Goal: Transaction & Acquisition: Purchase product/service

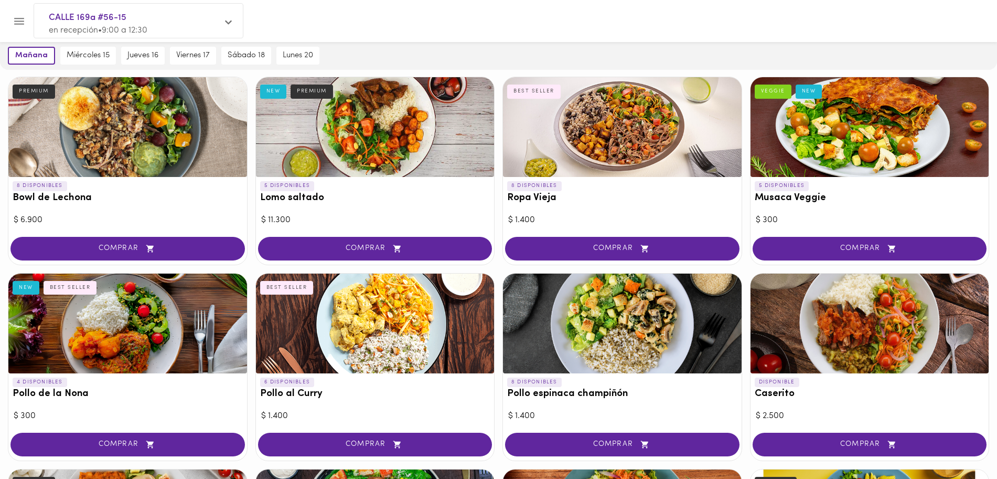
scroll to position [109, 0]
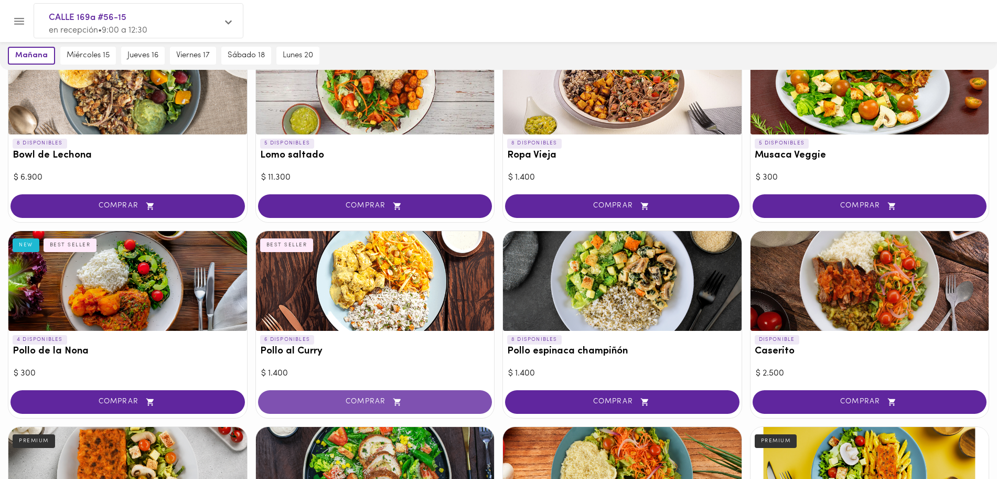
click at [442, 403] on span "COMPRAR" at bounding box center [375, 401] width 208 height 9
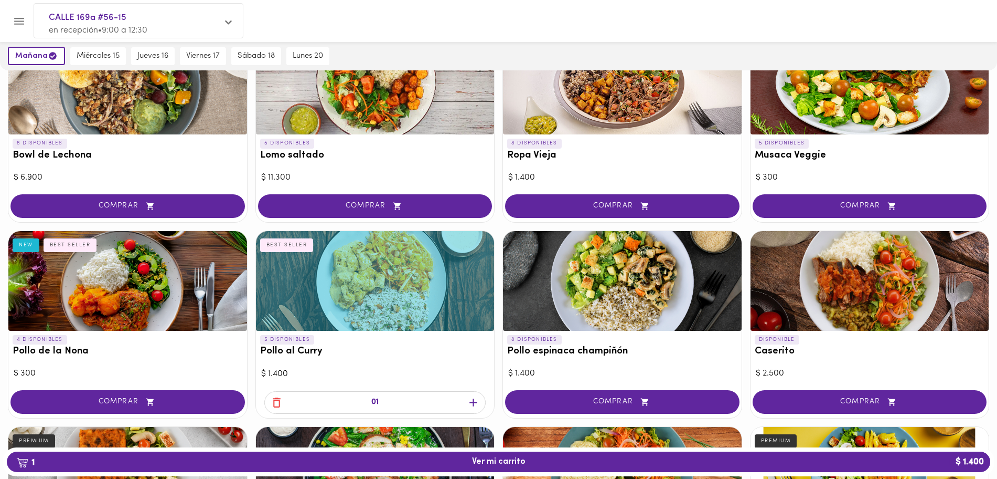
scroll to position [0, 0]
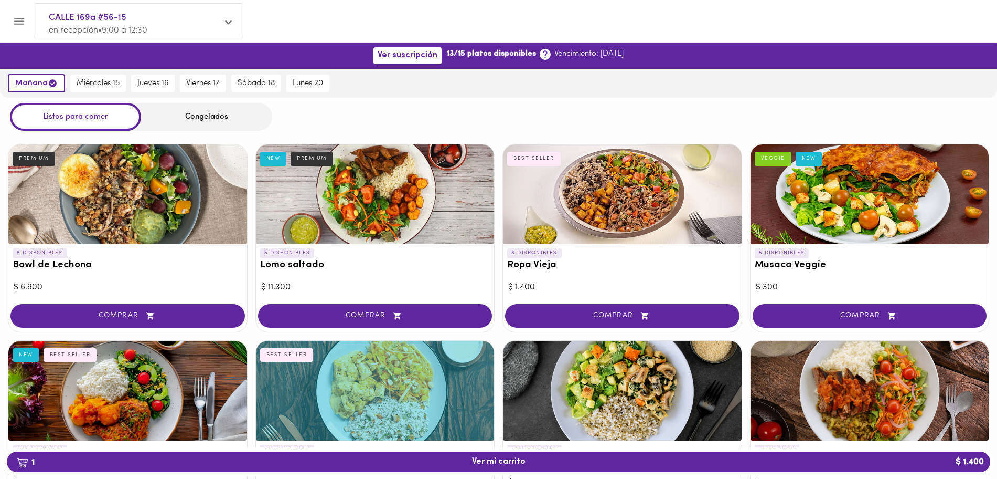
click at [241, 119] on div "Congelados" at bounding box center [206, 117] width 131 height 28
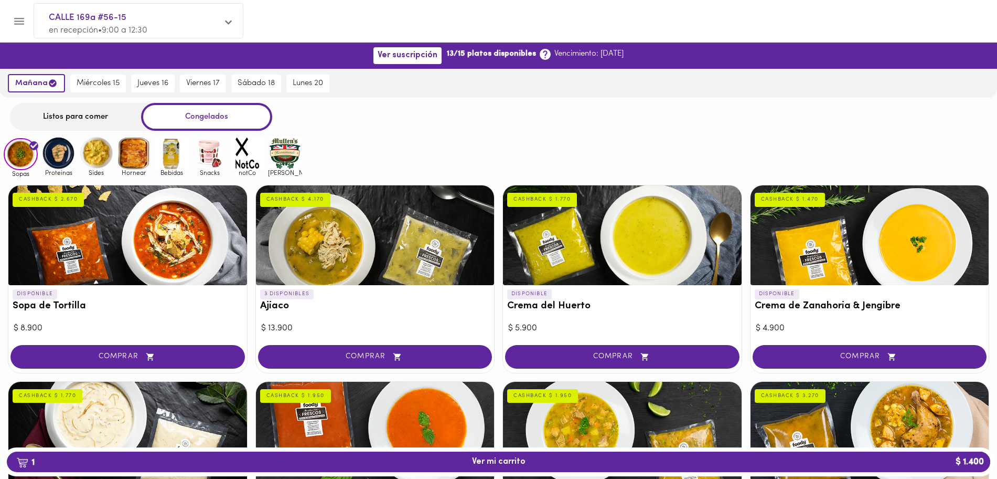
click at [57, 151] on img at bounding box center [58, 153] width 34 height 34
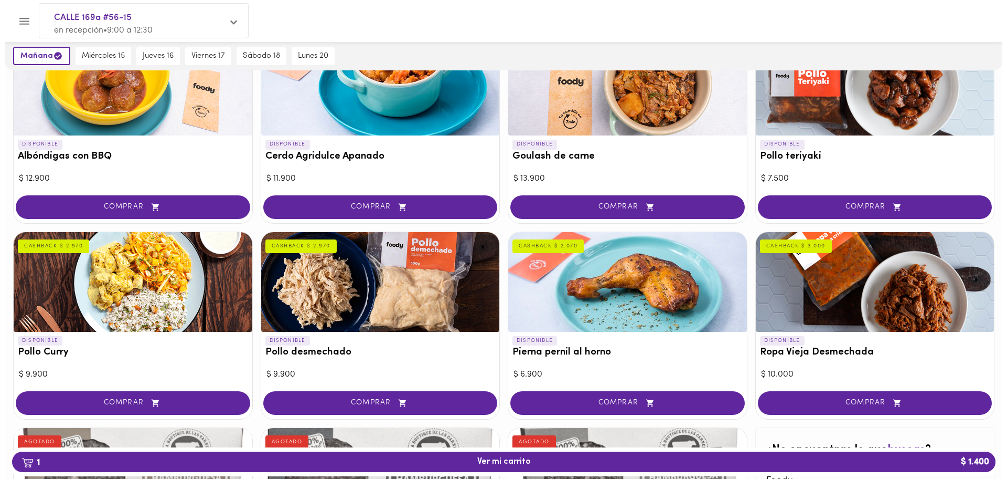
scroll to position [153, 0]
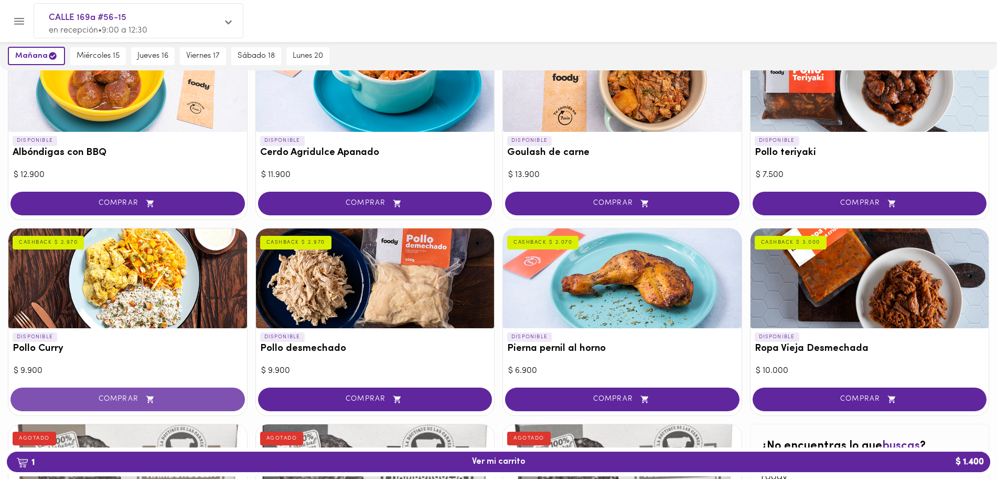
click at [155, 393] on button "COMPRAR" at bounding box center [127, 399] width 235 height 24
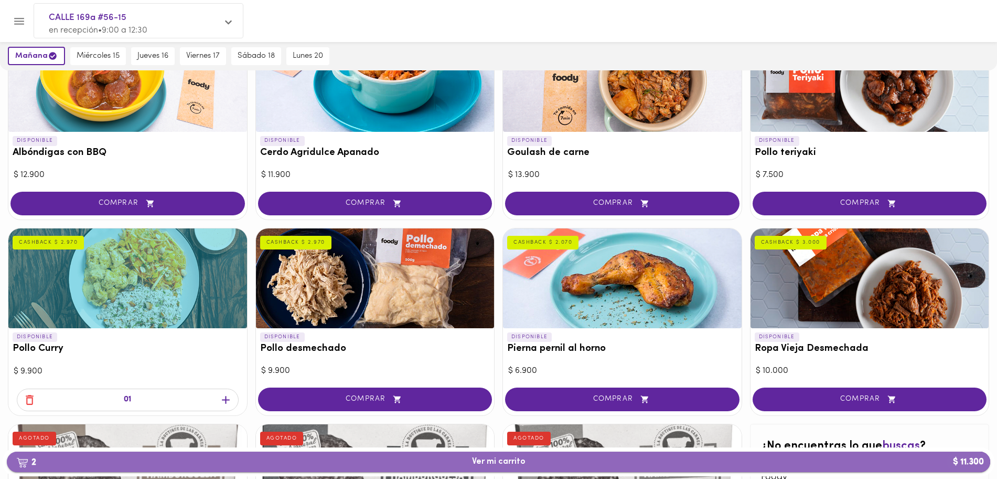
click at [464, 462] on span "2 Ver mi carrito $ 11.300" at bounding box center [498, 462] width 967 height 10
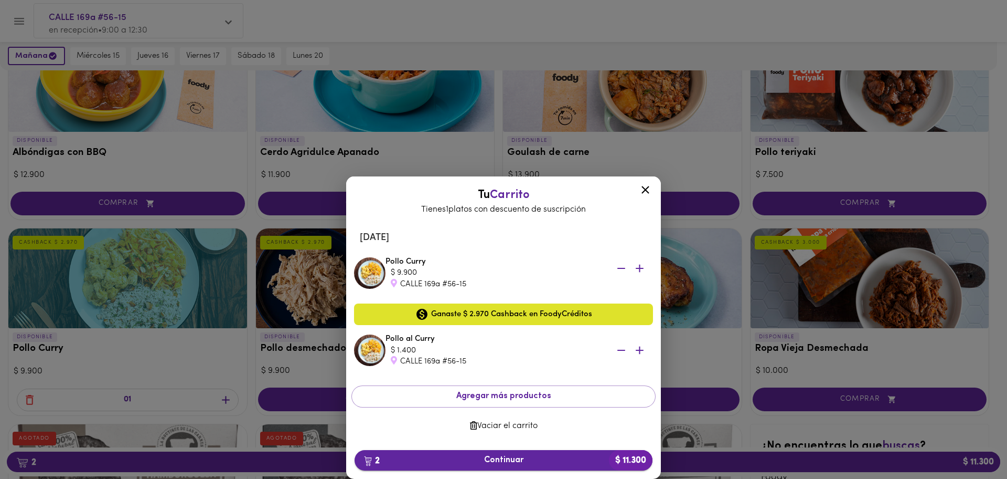
click at [490, 459] on span "2 Continuar $ 11.300" at bounding box center [503, 460] width 281 height 10
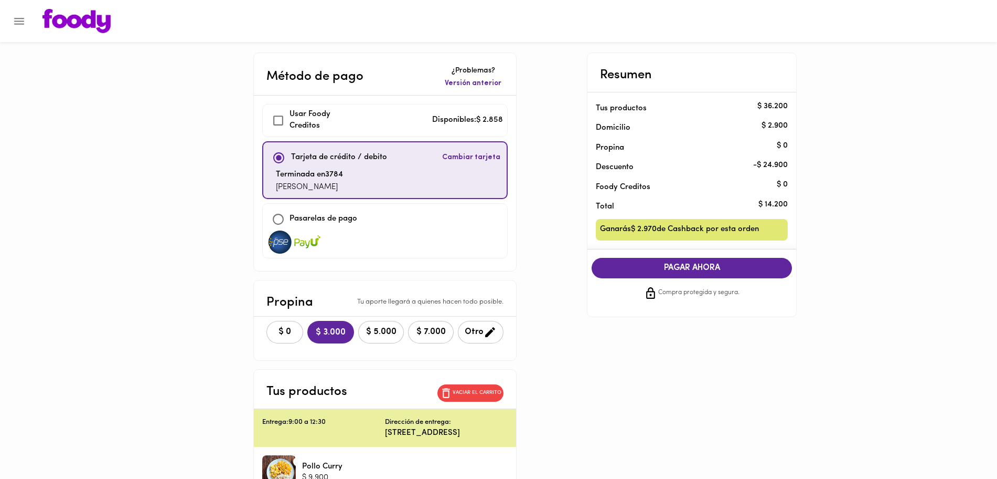
checkbox input "true"
click at [295, 326] on button "$ 0" at bounding box center [285, 332] width 37 height 23
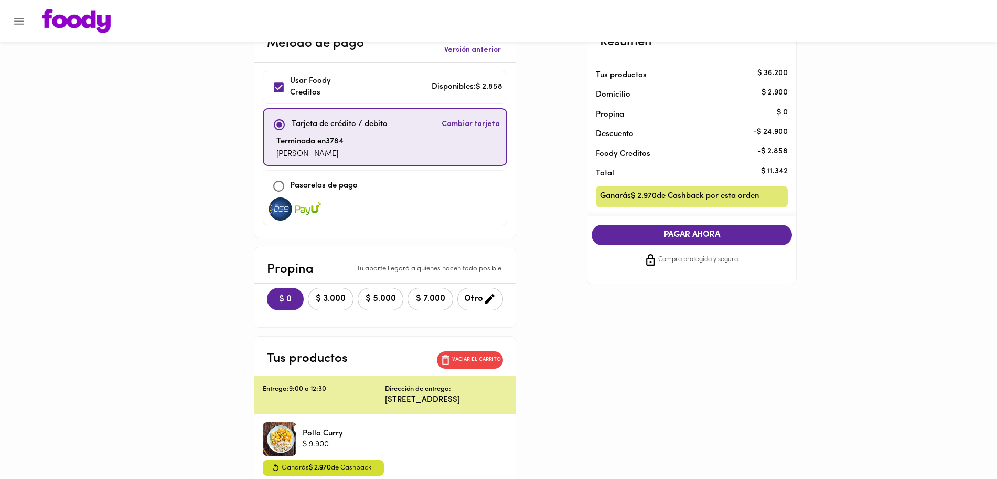
scroll to position [21, 0]
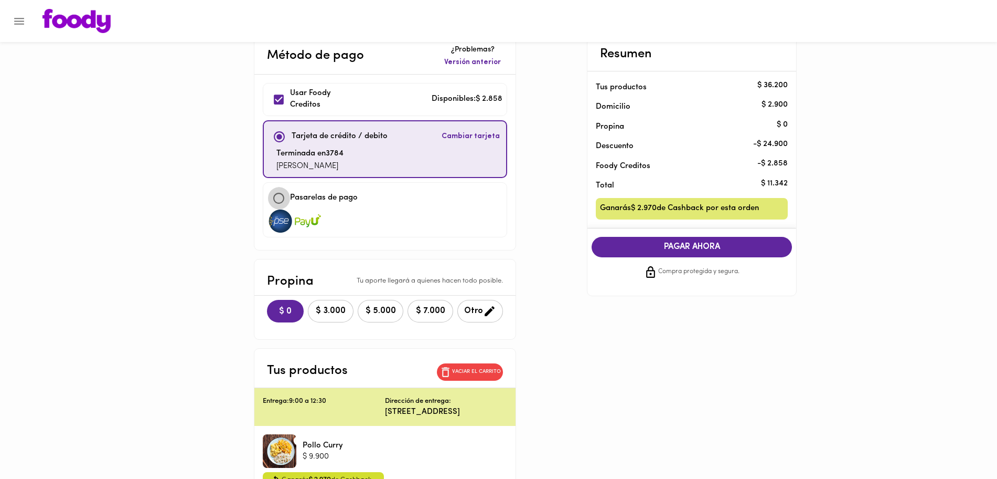
click at [285, 198] on input "checkbox" at bounding box center [279, 198] width 23 height 23
checkbox input "true"
checkbox input "false"
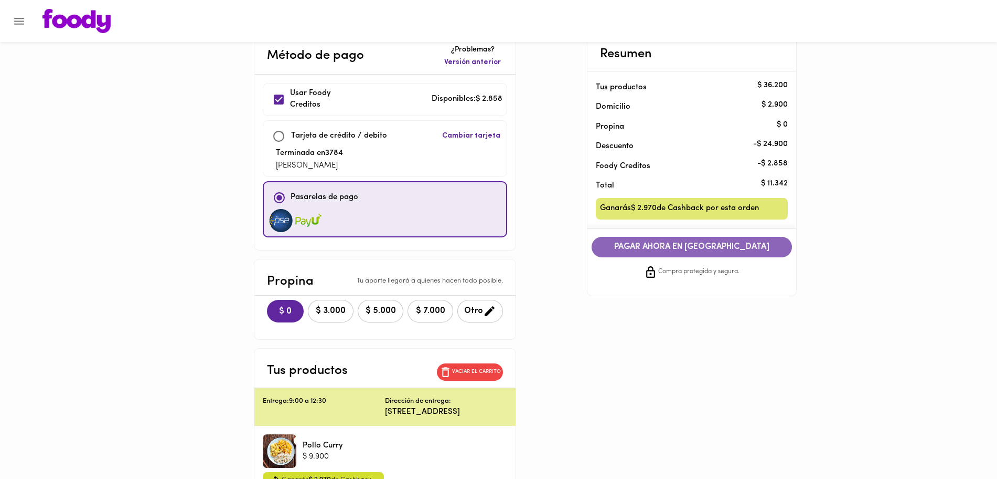
click at [674, 249] on span "PAGAR AHORA EN PASARELA" at bounding box center [691, 247] width 179 height 10
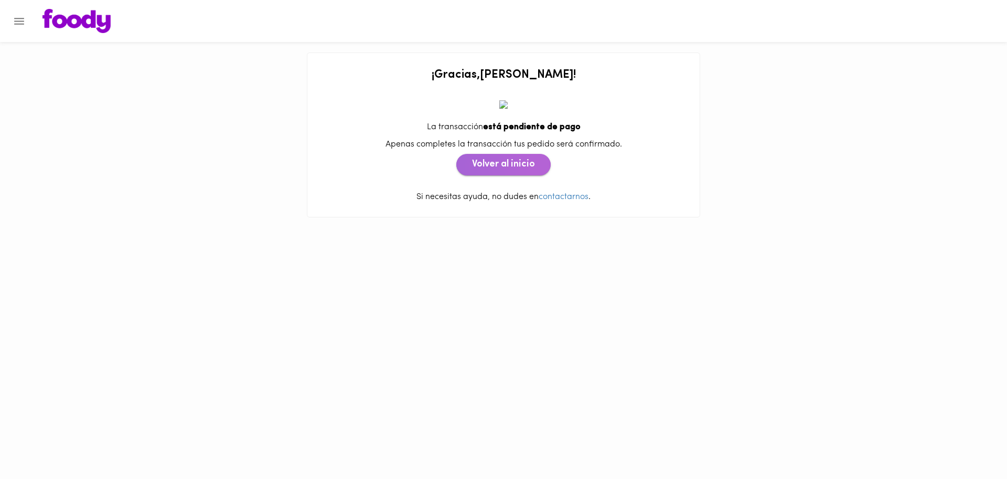
click at [515, 168] on span "Volver al inicio" at bounding box center [503, 165] width 63 height 12
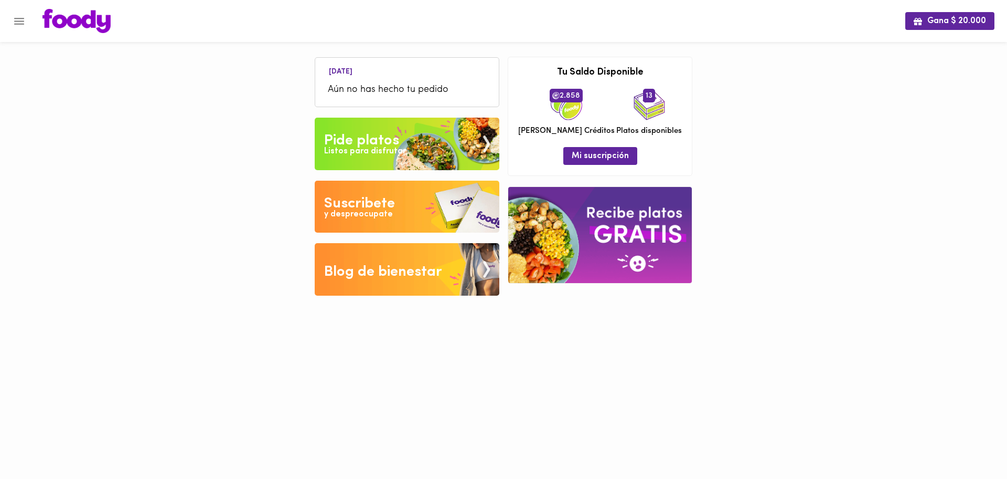
click at [445, 97] on span "Aún no has hecho tu pedido" at bounding box center [407, 90] width 158 height 14
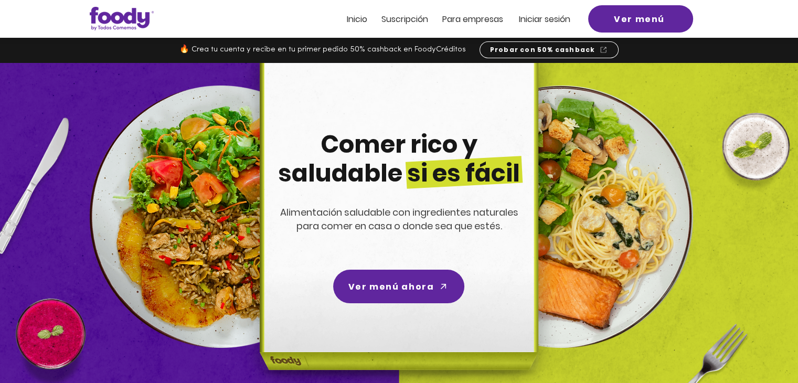
click at [348, 22] on span "Inicio" at bounding box center [357, 19] width 20 height 12
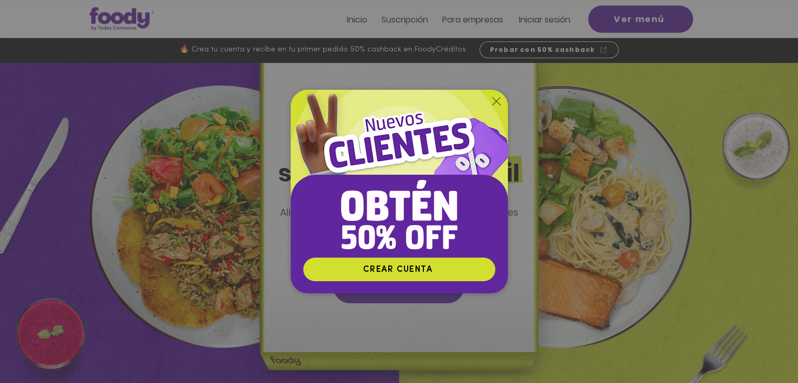
click at [493, 98] on icon "Volver al sitio" at bounding box center [496, 101] width 8 height 8
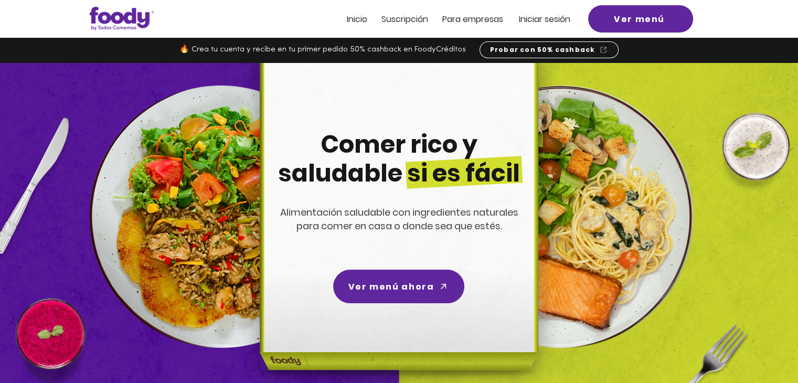
click at [357, 12] on div at bounding box center [399, 19] width 798 height 38
click at [357, 16] on span "Inicio" at bounding box center [357, 19] width 20 height 12
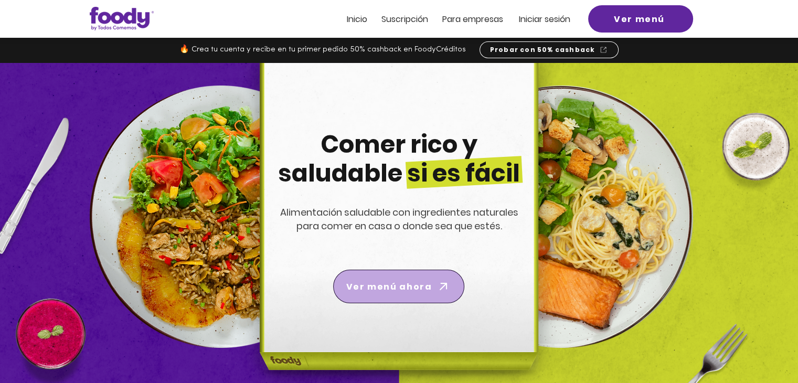
click at [424, 285] on span "Ver menú ahora" at bounding box center [389, 286] width 86 height 13
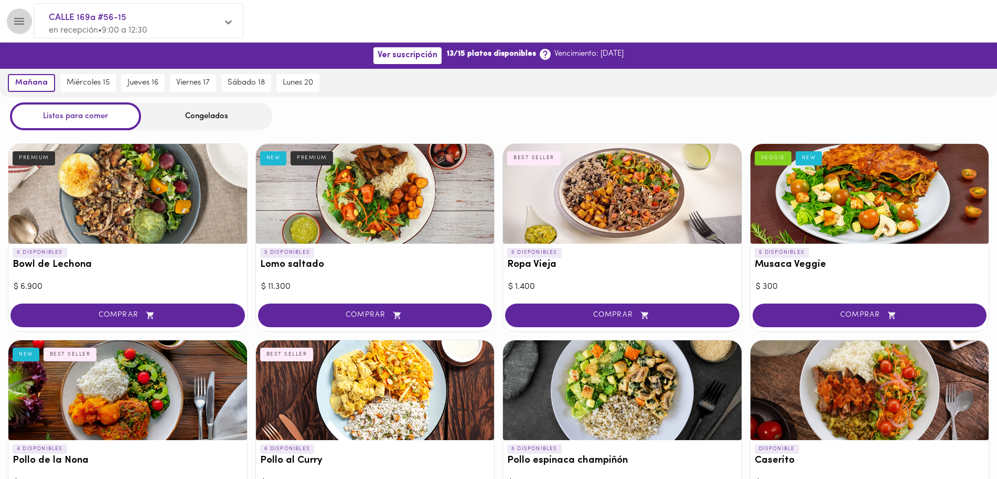
click at [20, 19] on icon "Menu" at bounding box center [19, 21] width 13 height 13
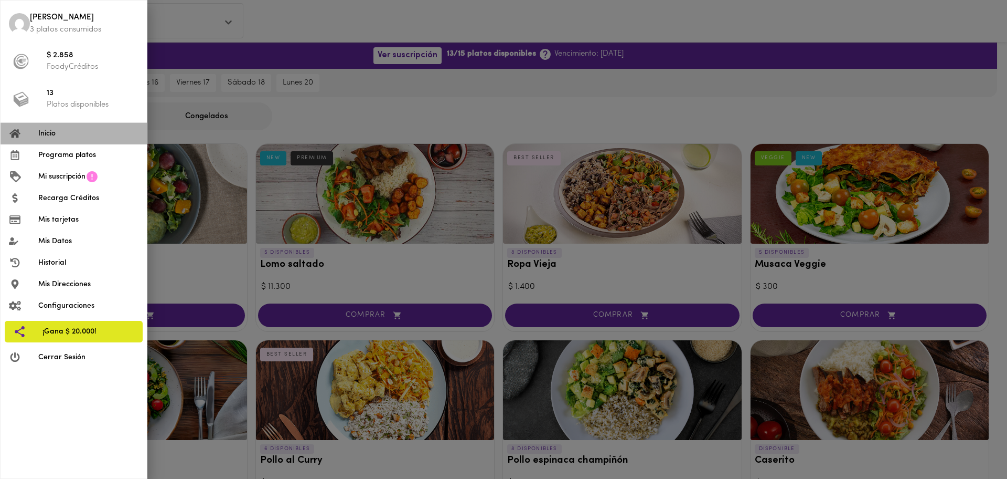
click at [74, 133] on span "Inicio" at bounding box center [88, 133] width 100 height 11
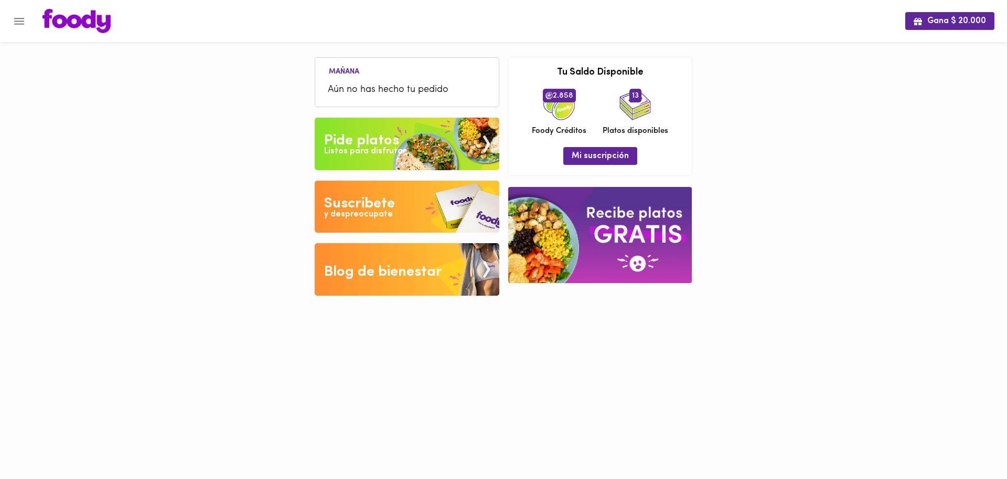
click at [74, 133] on div "Gana $ 20.000 [DATE] Aún no has hecho tu pedido Tu pago contraentrega por $- es…" at bounding box center [503, 155] width 1007 height 311
click at [399, 85] on span "Aún no has hecho tu pedido" at bounding box center [407, 90] width 158 height 14
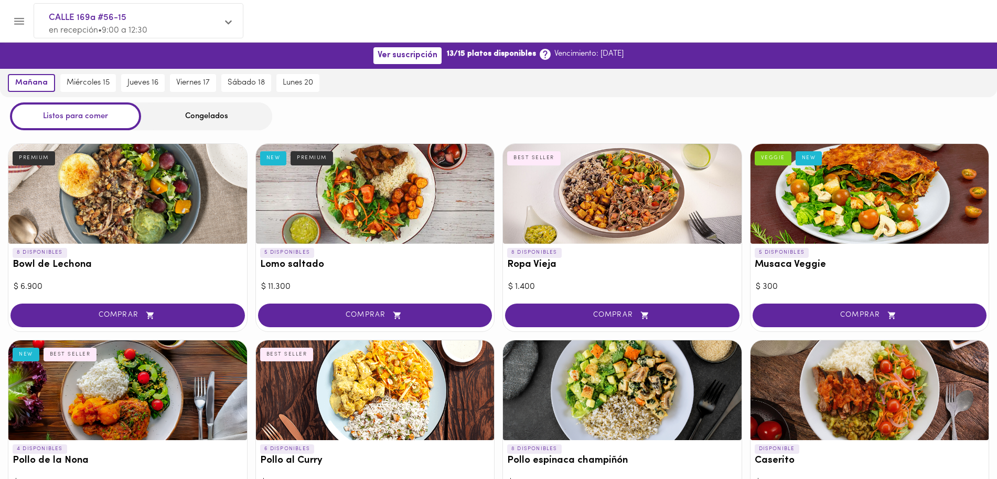
click at [207, 15] on span "CALLE 169a #56-15" at bounding box center [133, 18] width 169 height 14
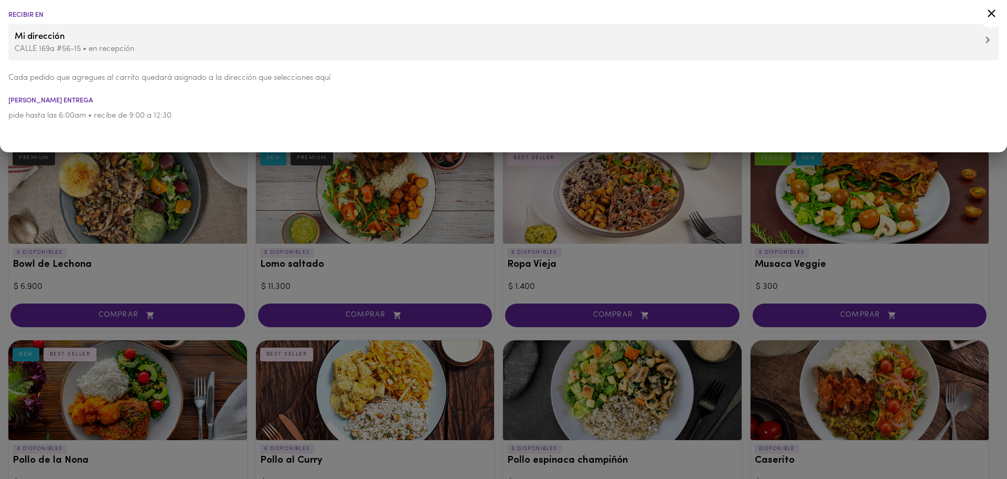
click at [197, 118] on p "pide hasta las 6:00am • recibe de 9:00 a 12:30" at bounding box center [503, 115] width 991 height 11
click at [30, 106] on li "pide hasta las 6:00am • recibe de 9:00 a 12:30" at bounding box center [503, 116] width 1007 height 24
click at [988, 11] on icon at bounding box center [991, 13] width 13 height 13
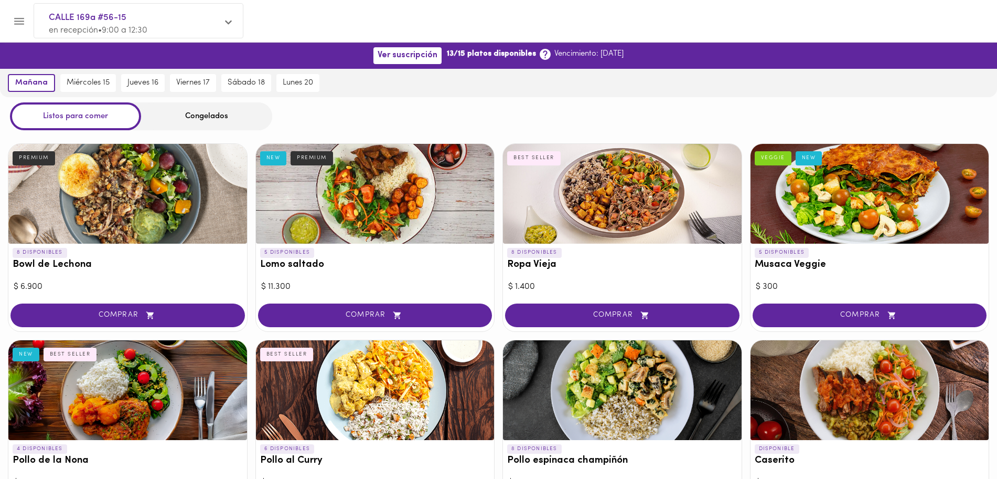
click at [204, 111] on div "Congelados" at bounding box center [206, 116] width 131 height 28
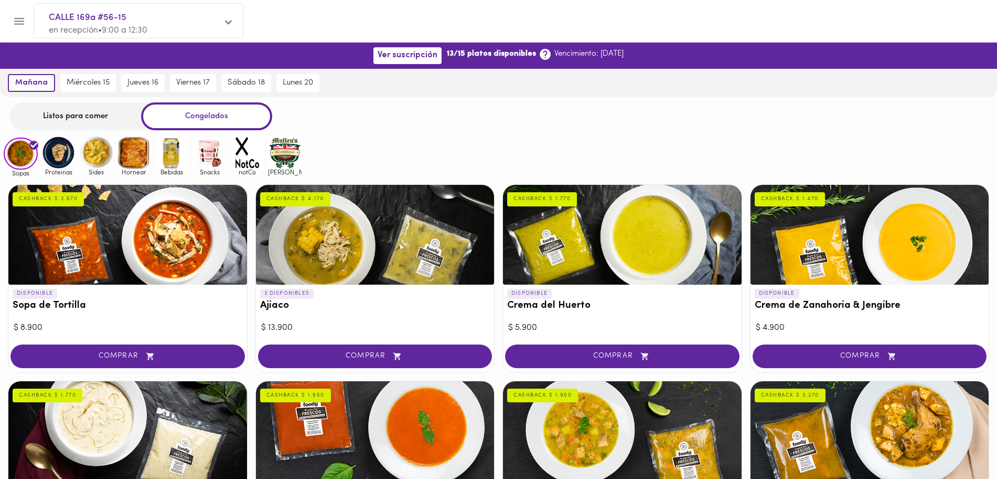
click at [54, 157] on img at bounding box center [58, 152] width 34 height 34
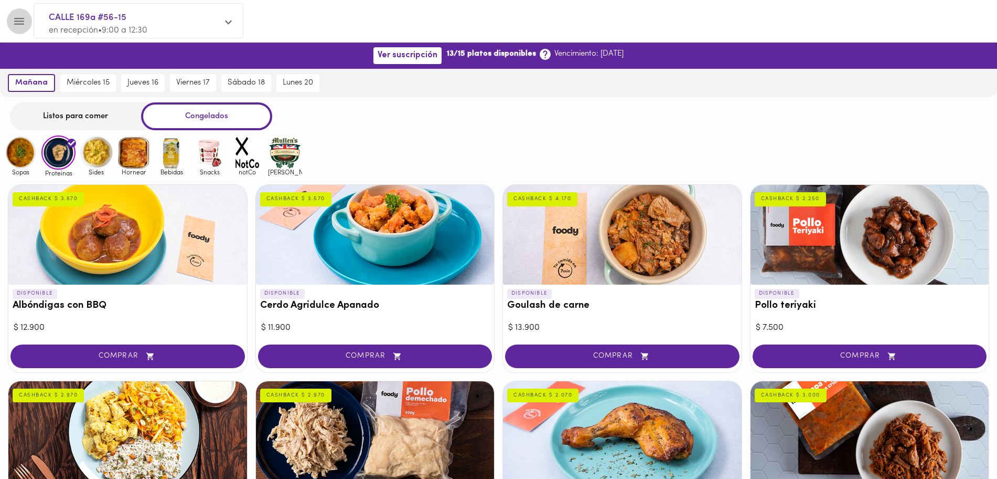
click at [25, 25] on icon "Menu" at bounding box center [19, 21] width 13 height 13
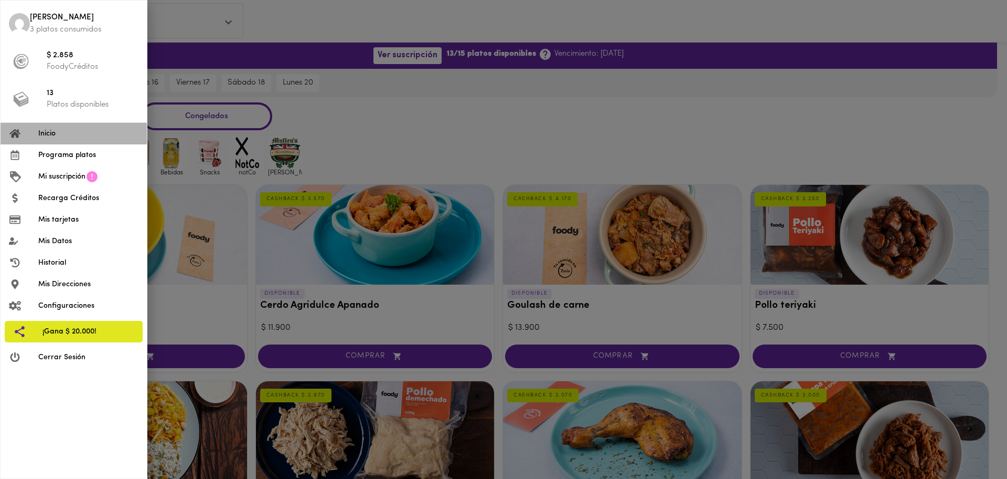
click at [54, 141] on li "Inicio" at bounding box center [74, 134] width 146 height 22
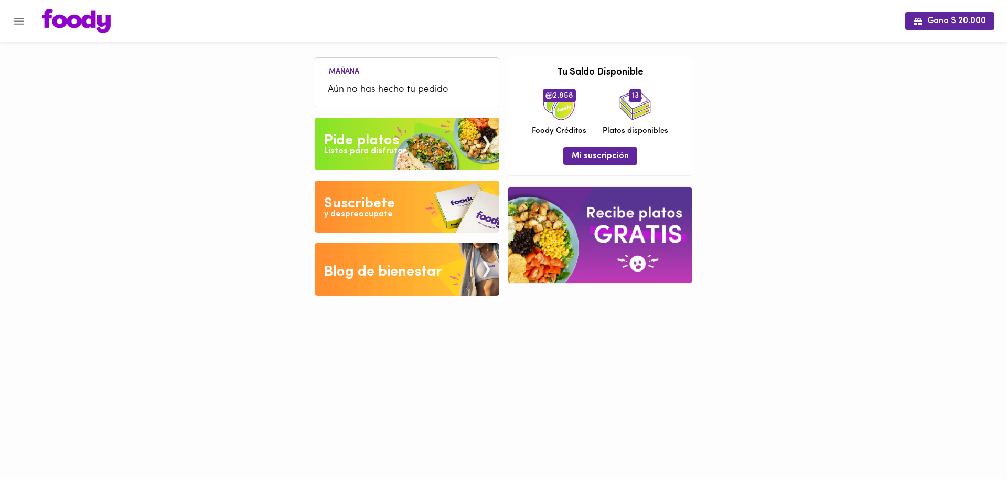
click at [392, 89] on span "Aún no has hecho tu pedido" at bounding box center [407, 90] width 158 height 14
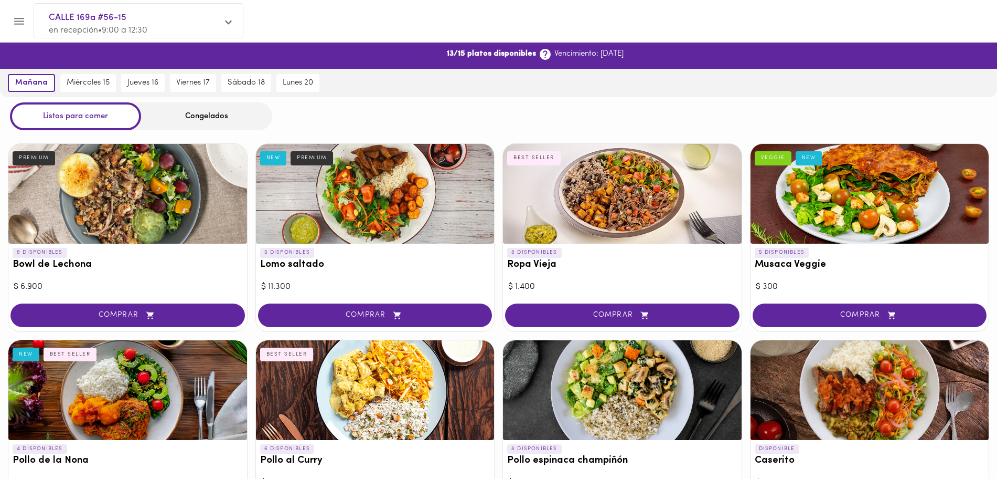
click at [413, 58] on span "Ver suscripción" at bounding box center [408, 55] width 60 height 10
click at [10, 18] on div at bounding box center [5, 239] width 10 height 479
click at [27, 21] on button "Menu" at bounding box center [19, 21] width 26 height 26
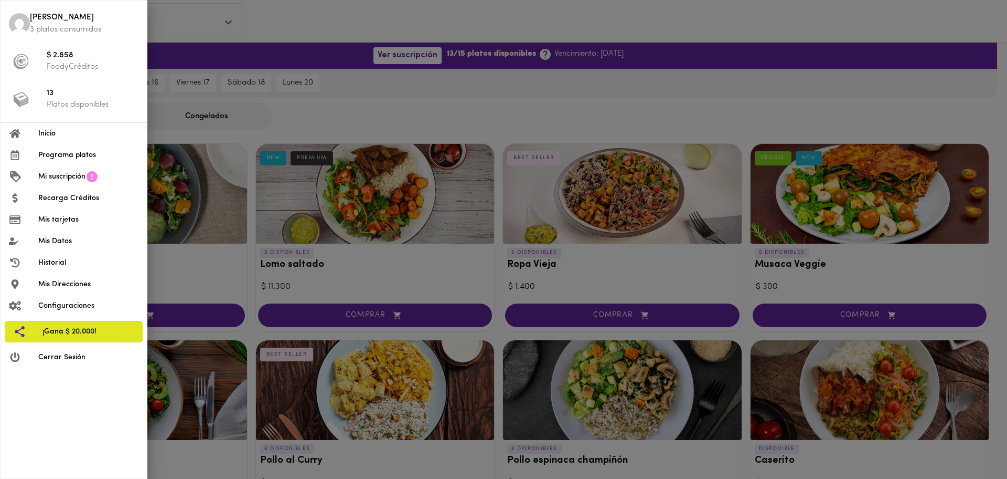
click at [58, 268] on span "Historial" at bounding box center [88, 262] width 100 height 11
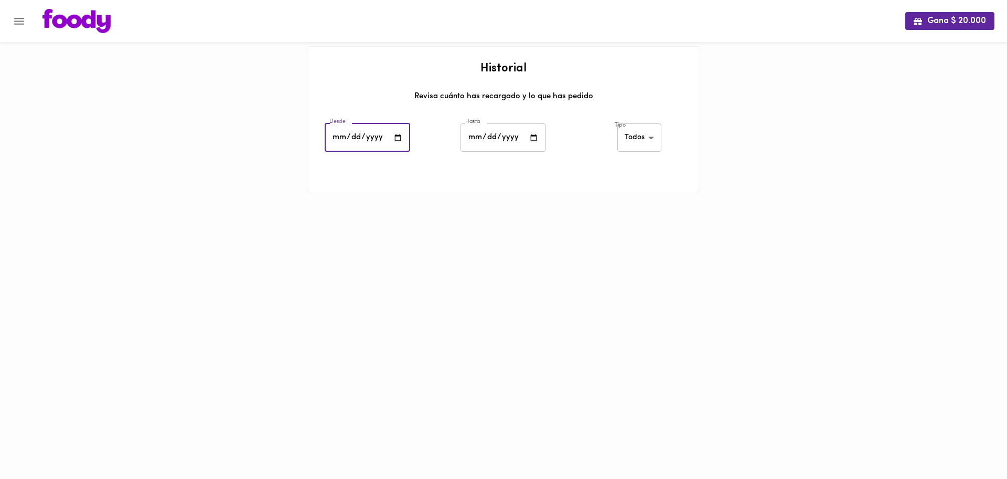
click at [371, 128] on input "date" at bounding box center [368, 137] width 86 height 29
click at [638, 132] on body "Gana $ 20.000 Historial Revisa cuánto has recargado y lo que has pedido Desde D…" at bounding box center [503, 109] width 1007 height 218
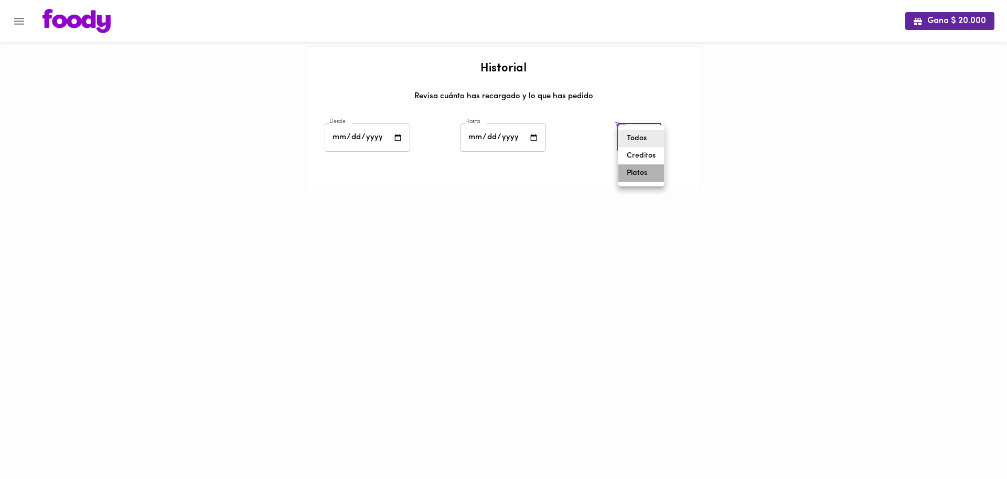
click at [642, 170] on li "Platos" at bounding box center [642, 172] width 46 height 17
click at [640, 130] on body "Gana $ 20.000 Historial Revisa cuánto has recargado y lo que has pedido Desde D…" at bounding box center [503, 109] width 1007 height 218
click at [634, 95] on li "Todos" at bounding box center [641, 103] width 46 height 17
type input "all"
click at [336, 143] on input "date" at bounding box center [368, 137] width 86 height 29
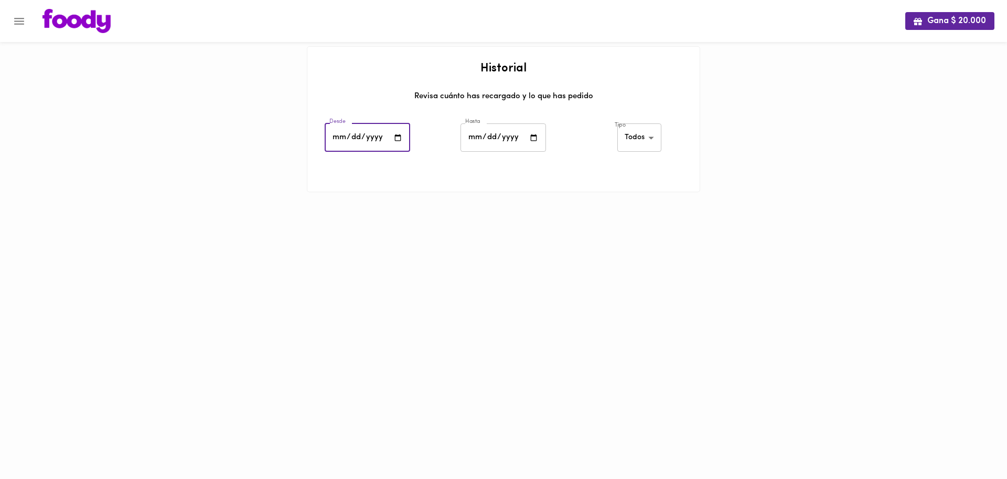
click at [358, 130] on input "date" at bounding box center [368, 137] width 86 height 29
type input "[DATE]"
click at [479, 133] on input "date" at bounding box center [504, 137] width 86 height 29
type input "[DATE]"
click at [842, 168] on div "Gana $ 20.000 Historial Revisa cuánto has recargado y lo que has pedido Desde […" at bounding box center [503, 109] width 1007 height 218
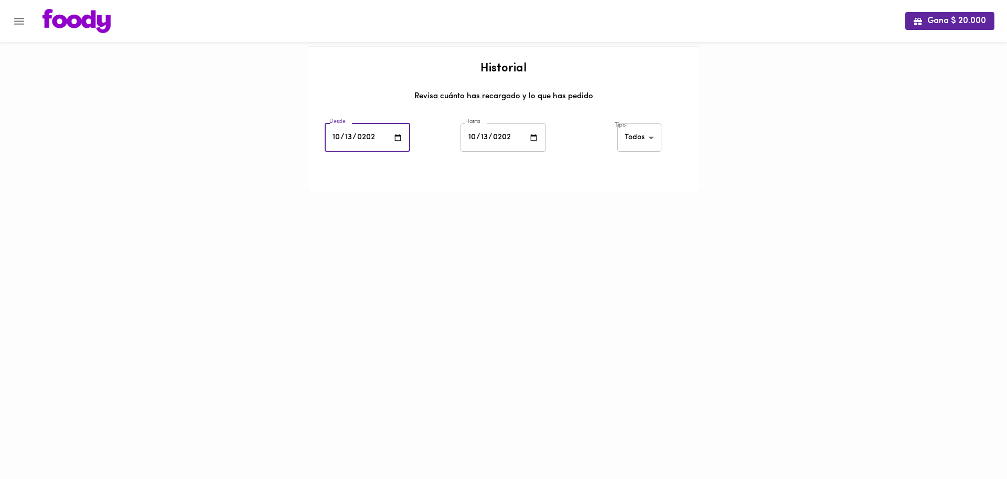
click at [342, 139] on input "[DATE]" at bounding box center [368, 137] width 86 height 29
type input "[DATE]"
click at [436, 175] on div at bounding box center [503, 170] width 392 height 26
click at [644, 140] on body "Gana $ 20.000 Historial Revisa cuánto has recargado y lo que has pedido Desde […" at bounding box center [503, 109] width 1007 height 218
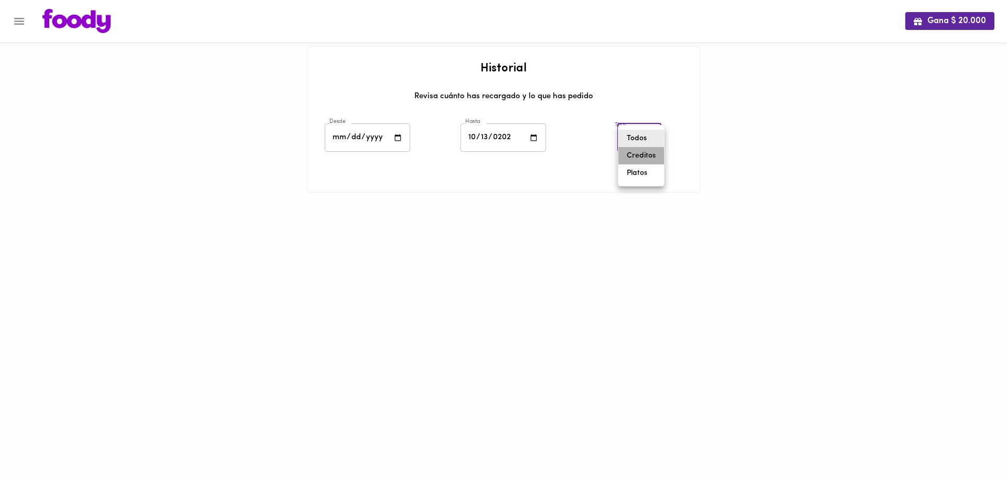
click at [643, 157] on li "Creditos" at bounding box center [642, 155] width 46 height 17
click at [640, 144] on body "Gana $ 20.000 Historial Revisa cuánto has recargado y lo que has pedido Desde […" at bounding box center [503, 126] width 1007 height 252
click at [633, 118] on li "Todos" at bounding box center [639, 120] width 51 height 17
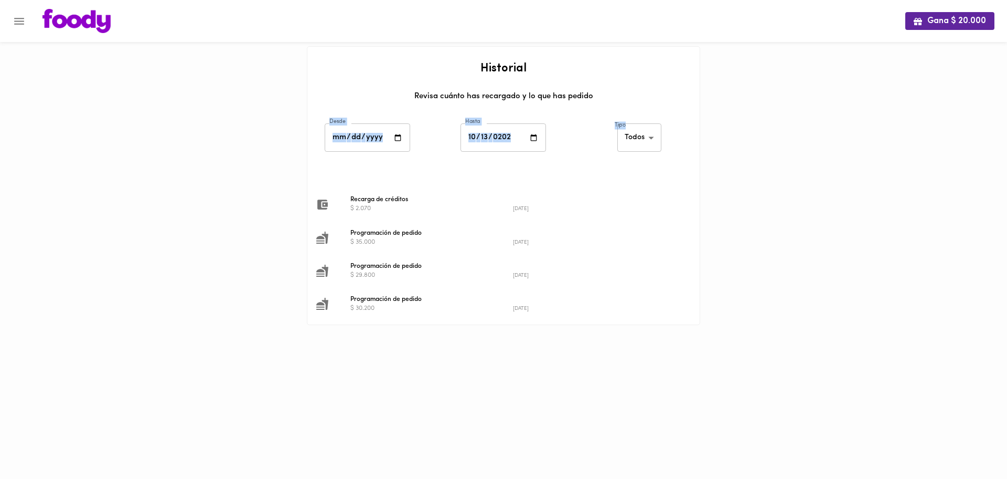
drag, startPoint x: 633, startPoint y: 118, endPoint x: 635, endPoint y: 135, distance: 18.0
click at [635, 135] on div "Historial Revisa cuánto has recargado y lo que has pedido Desde [DATE] Desde Ha…" at bounding box center [504, 185] width 394 height 279
click at [635, 135] on body "Gana $ 20.000 Historial Revisa cuánto has recargado y lo que has pedido Desde […" at bounding box center [503, 175] width 1007 height 351
click at [635, 136] on li "Todos" at bounding box center [642, 138] width 46 height 17
click at [635, 136] on body "Gana $ 20.000 Historial Revisa cuánto has recargado y lo que has pedido Desde […" at bounding box center [503, 175] width 1007 height 351
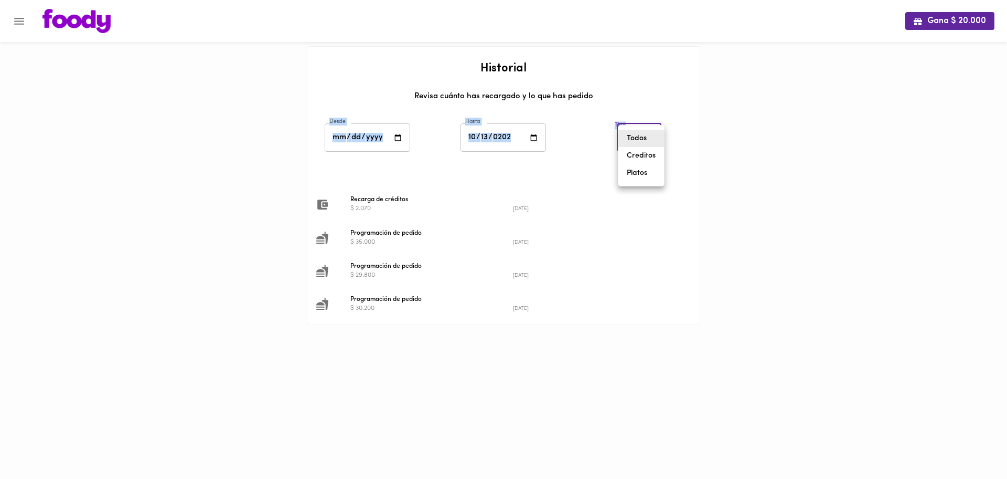
click at [634, 169] on li "Platos" at bounding box center [642, 172] width 46 height 17
click at [648, 140] on body "Gana $ 20.000 Historial Revisa cuánto has recargado y lo que has pedido Desde […" at bounding box center [503, 159] width 1007 height 318
click at [641, 121] on li "Creditos" at bounding box center [641, 120] width 46 height 17
type input "[PERSON_NAME]-credits"
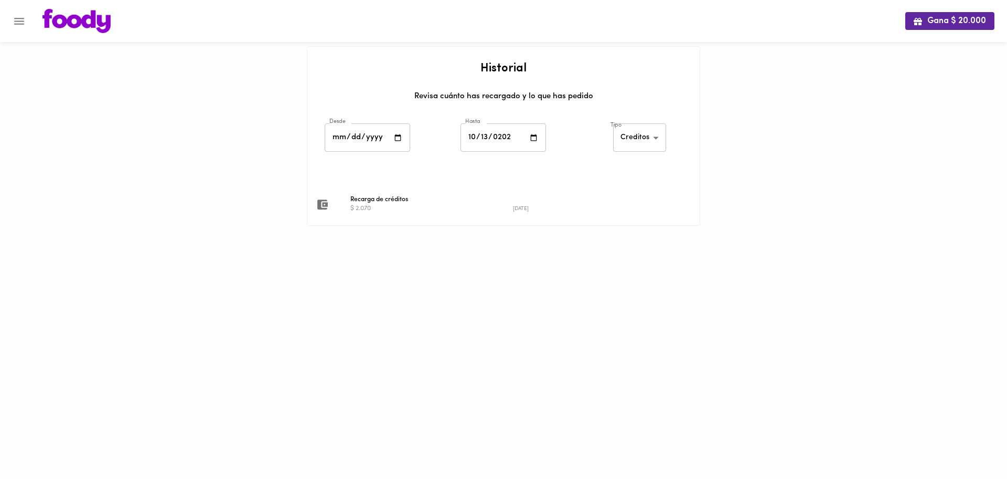
click at [676, 238] on div at bounding box center [504, 239] width 394 height 26
click at [953, 23] on span "Gana $ 20.000" at bounding box center [950, 21] width 72 height 10
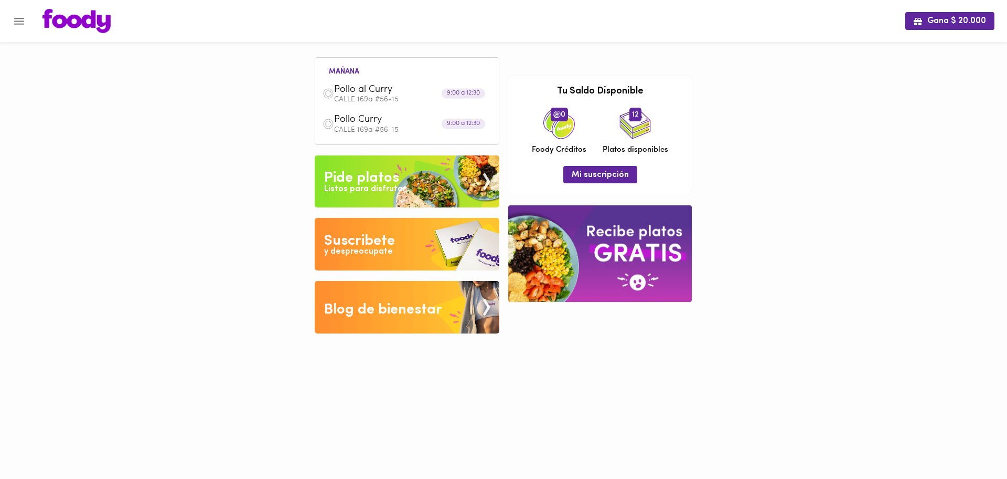
click at [390, 112] on div "Pollo Curry [STREET_ADDRESS]" at bounding box center [407, 124] width 173 height 30
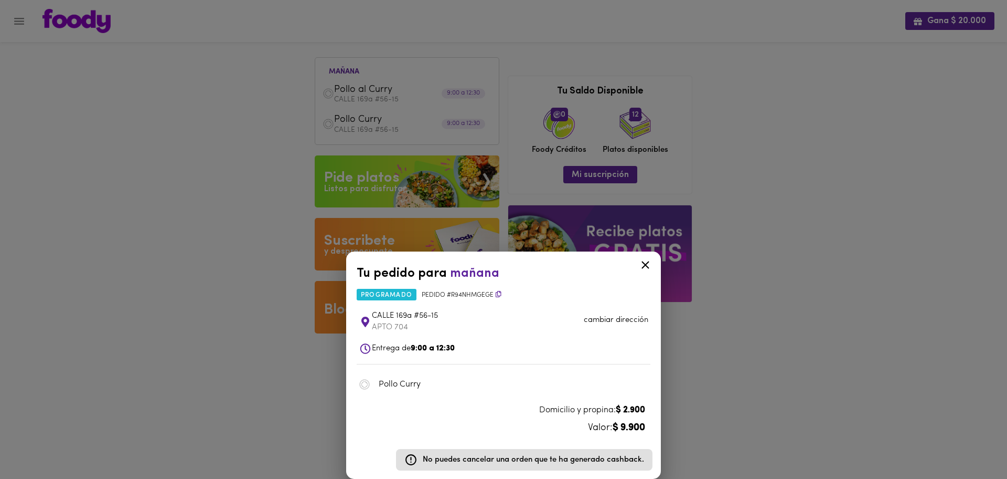
click at [360, 380] on img at bounding box center [365, 384] width 12 height 12
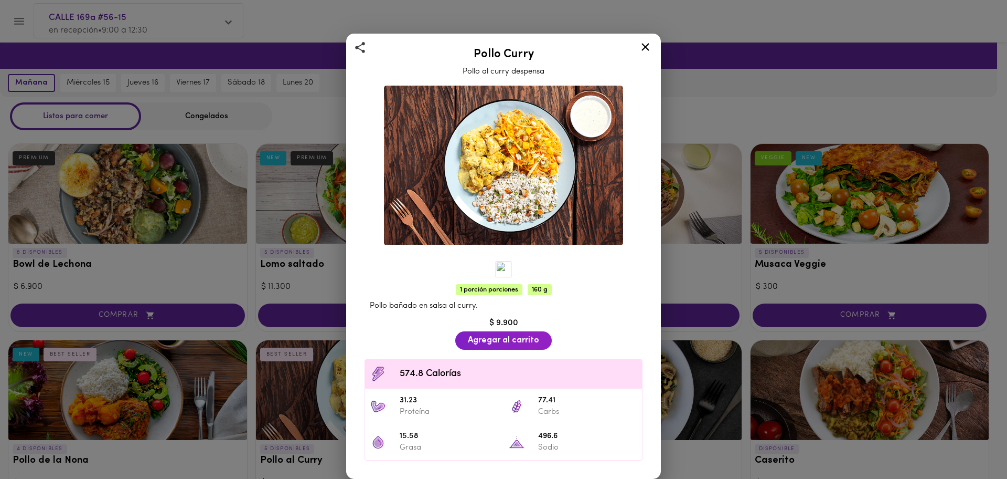
click at [648, 41] on icon at bounding box center [645, 46] width 13 height 13
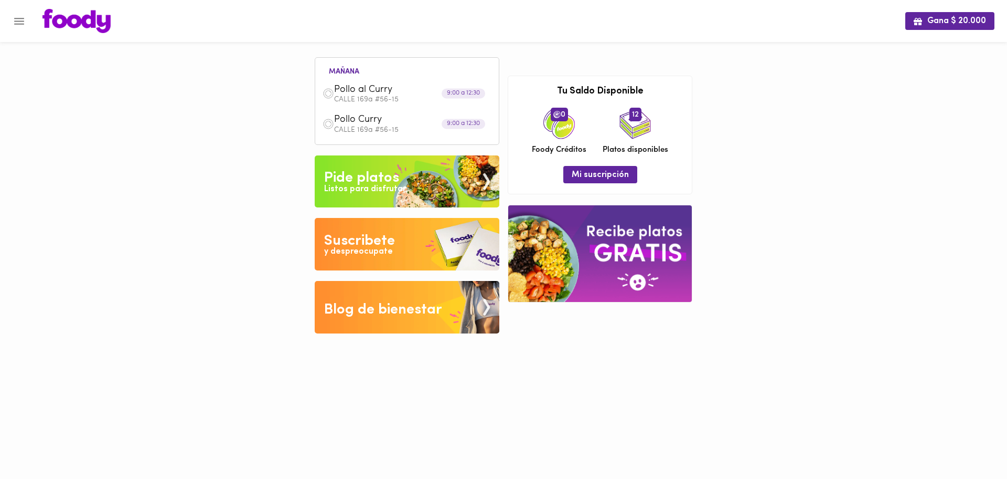
click at [569, 125] on img at bounding box center [559, 123] width 31 height 31
